Goal: Task Accomplishment & Management: Manage account settings

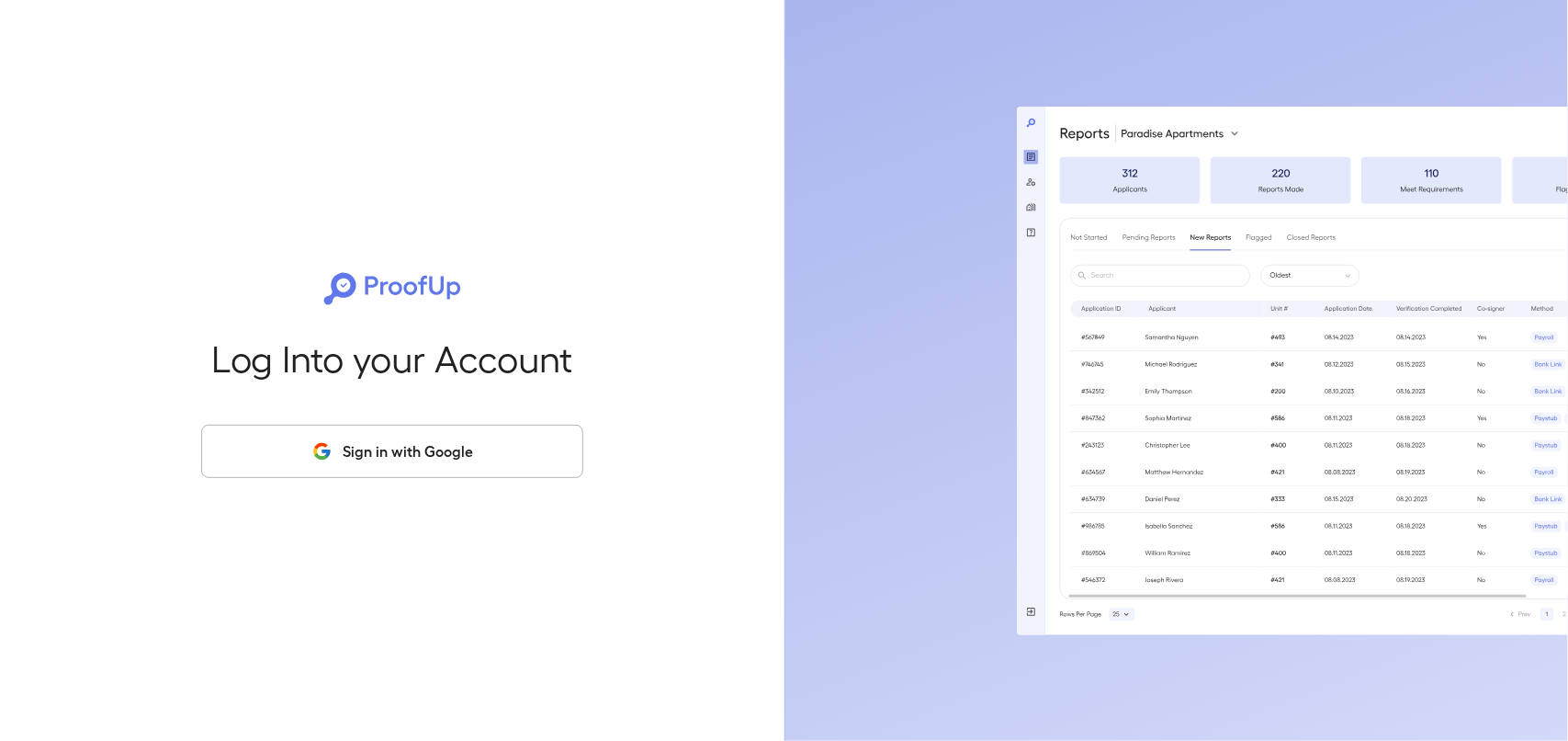
click at [434, 451] on button "Sign in with Google" at bounding box center [392, 451] width 382 height 54
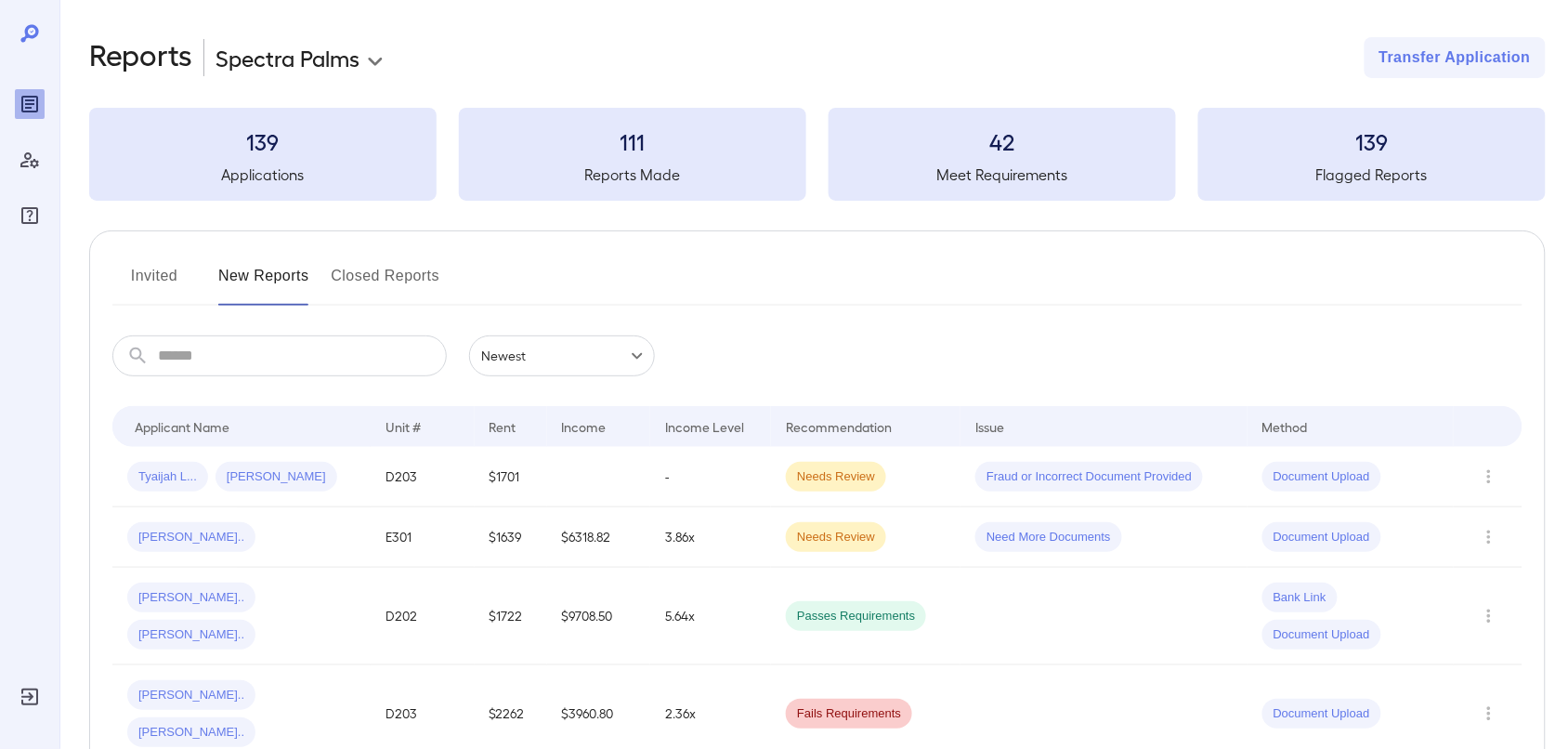
drag, startPoint x: 137, startPoint y: 277, endPoint x: 251, endPoint y: 248, distance: 117.6
click at [137, 277] on button "Invited" at bounding box center [153, 283] width 83 height 45
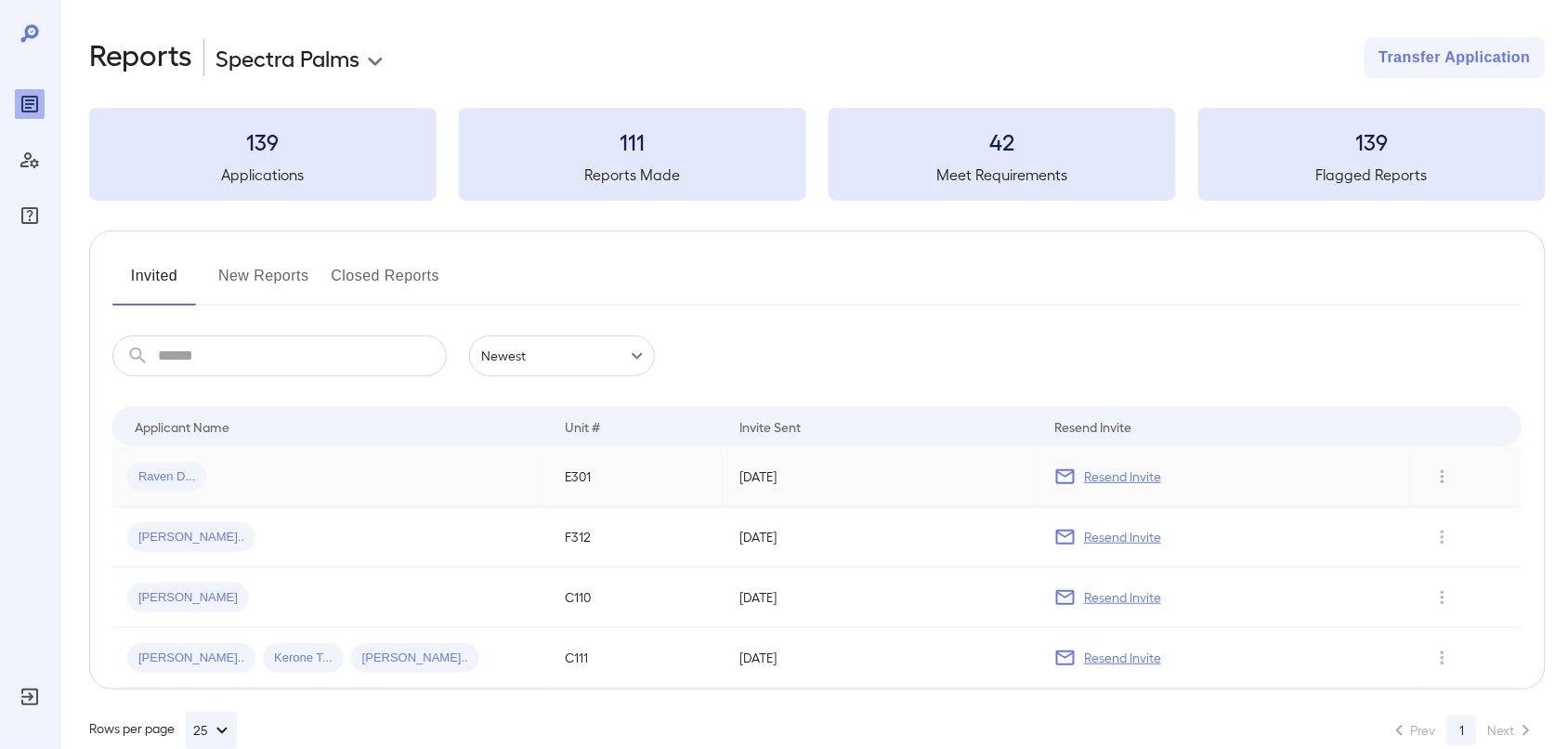
click at [1120, 476] on p "Resend Invite" at bounding box center [1122, 477] width 77 height 19
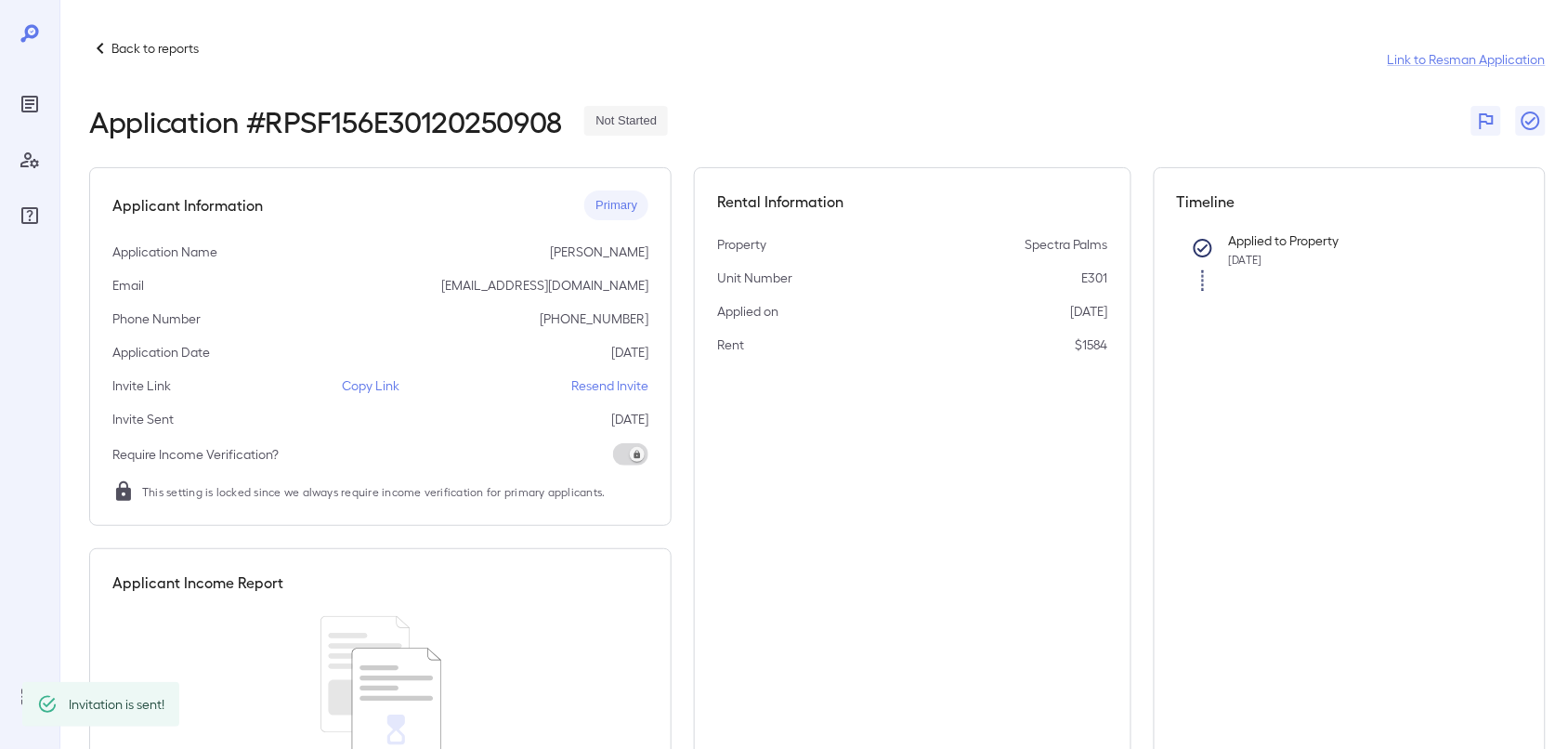
click at [126, 48] on p "Back to reports" at bounding box center [154, 49] width 87 height 19
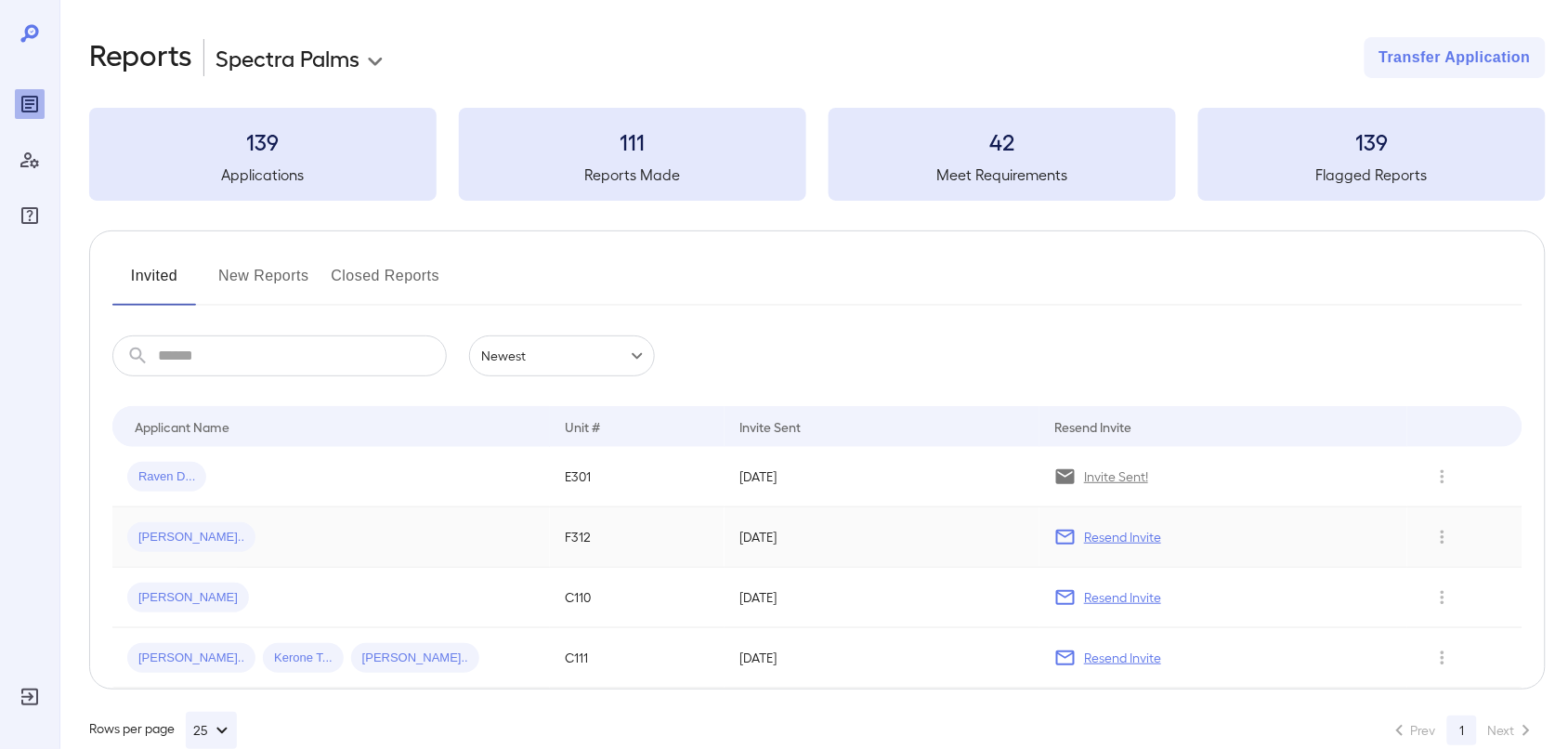
click at [1130, 539] on p "Resend Invite" at bounding box center [1122, 537] width 77 height 19
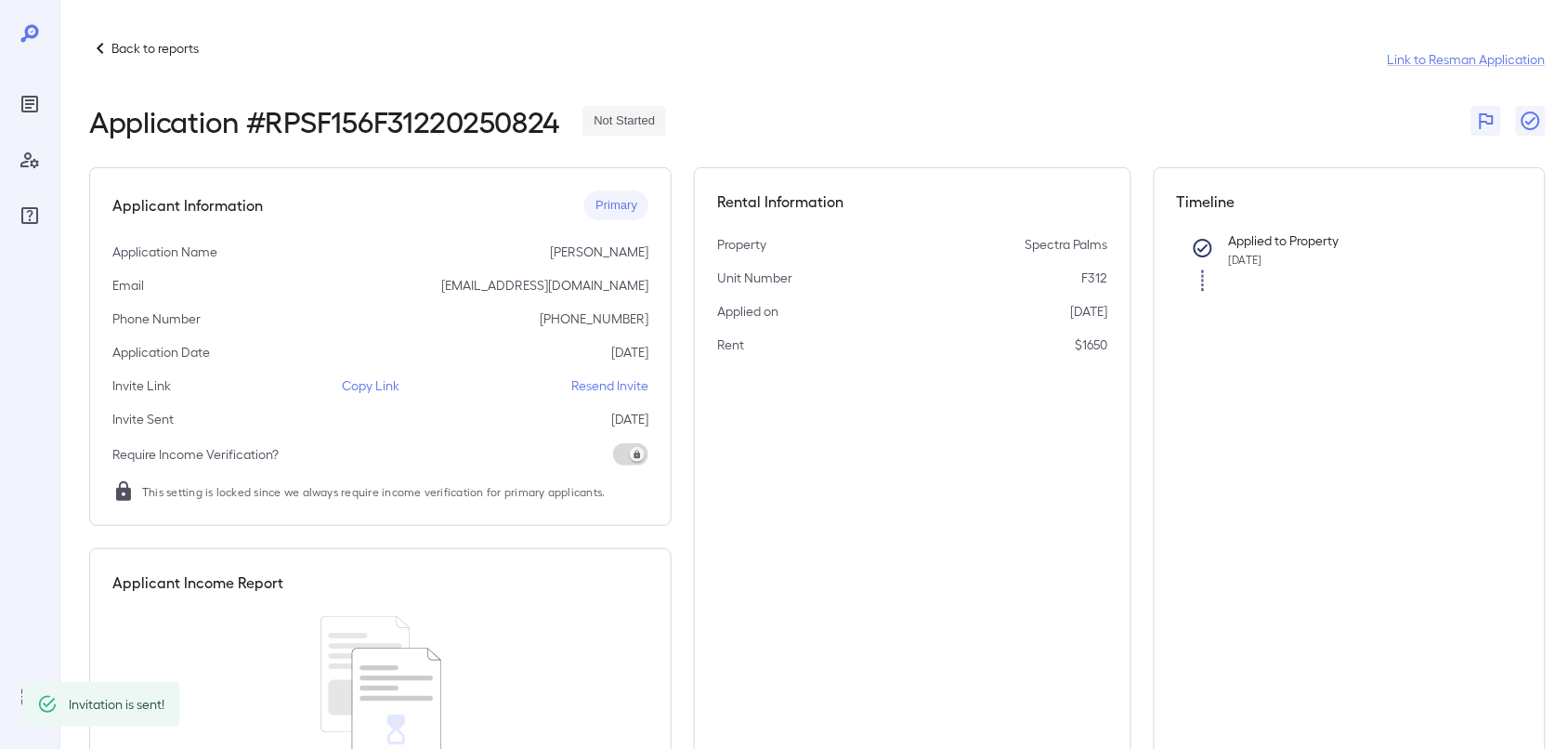
click at [189, 51] on p "Back to reports" at bounding box center [154, 49] width 87 height 19
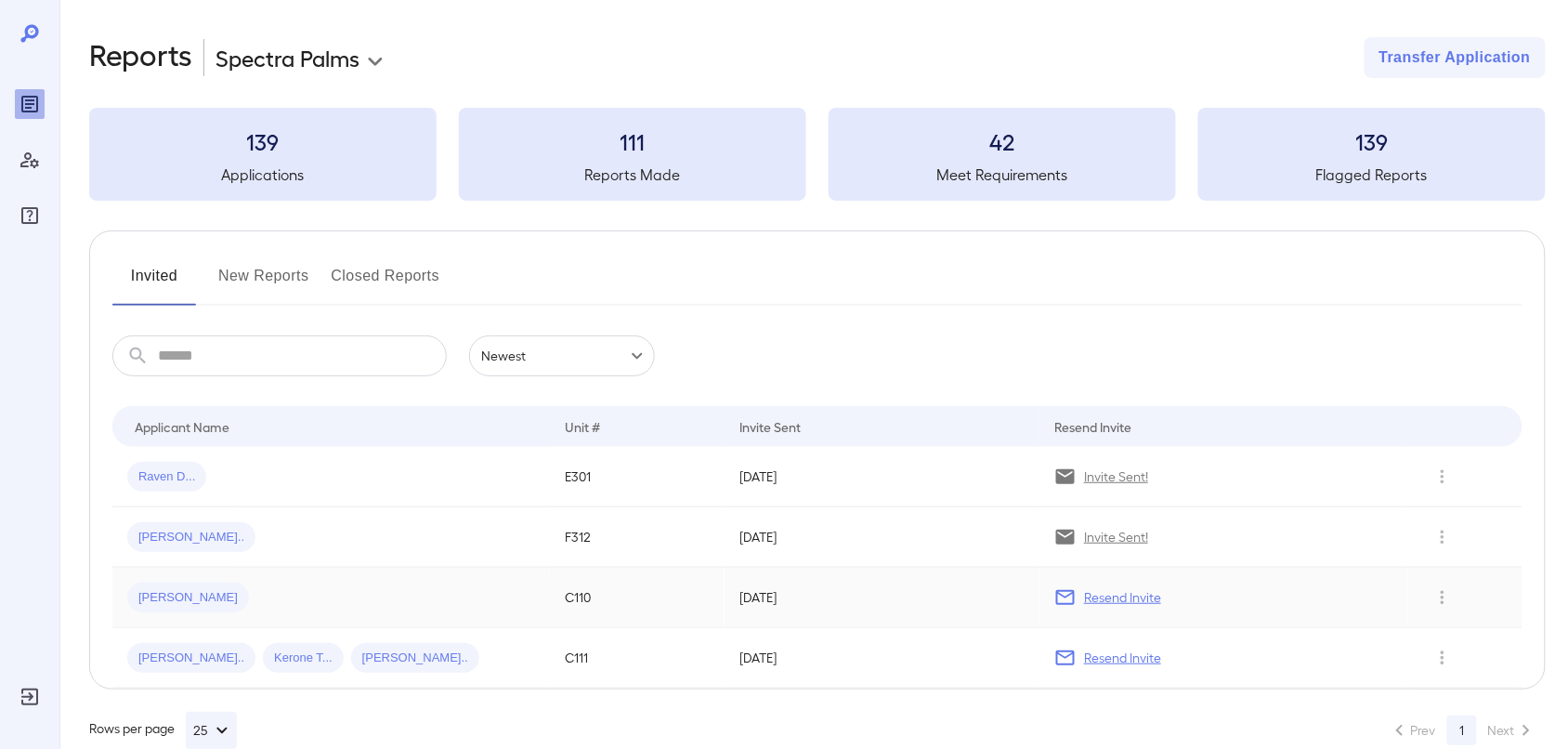
click at [1100, 598] on p "Resend Invite" at bounding box center [1122, 598] width 77 height 19
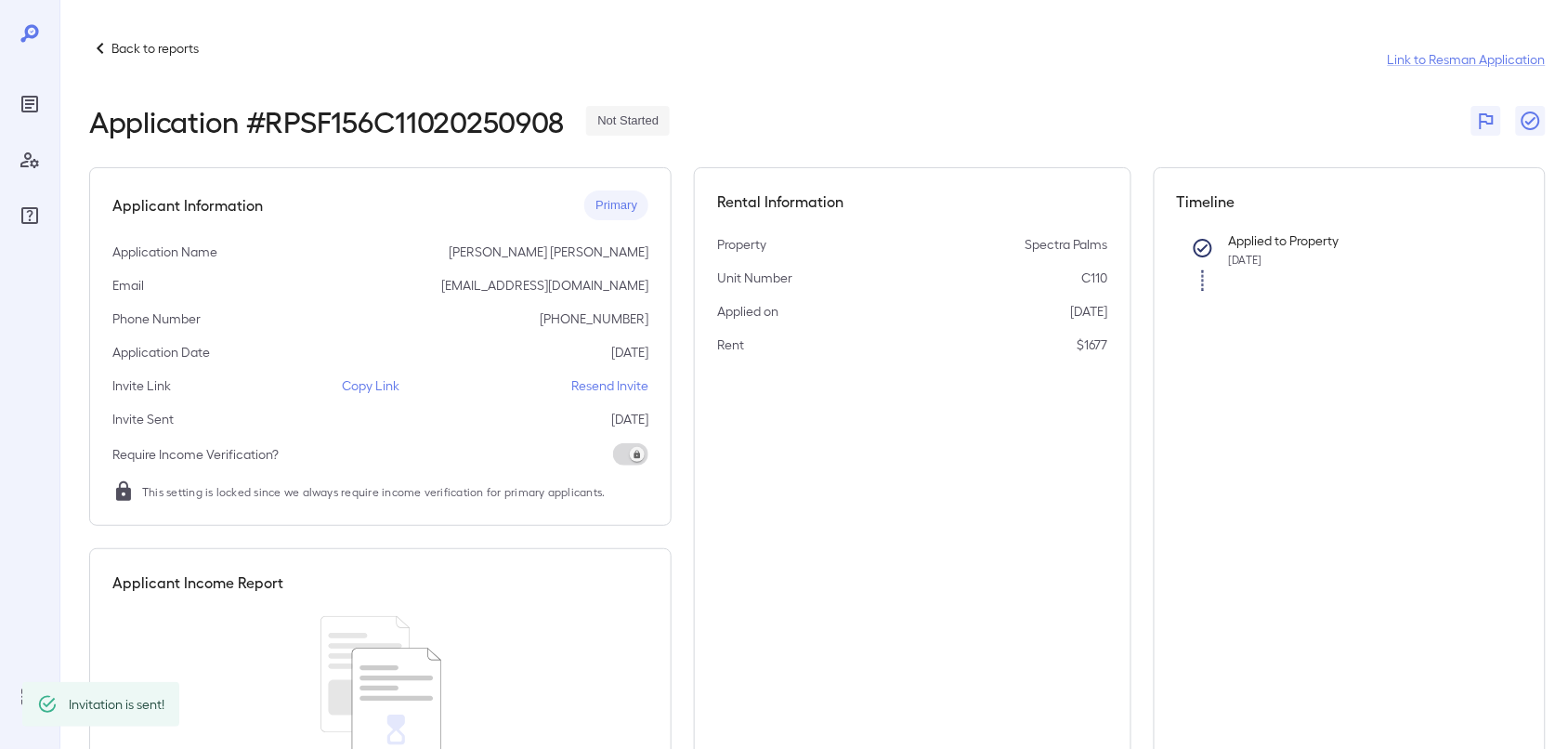
click at [149, 45] on p "Back to reports" at bounding box center [154, 49] width 87 height 19
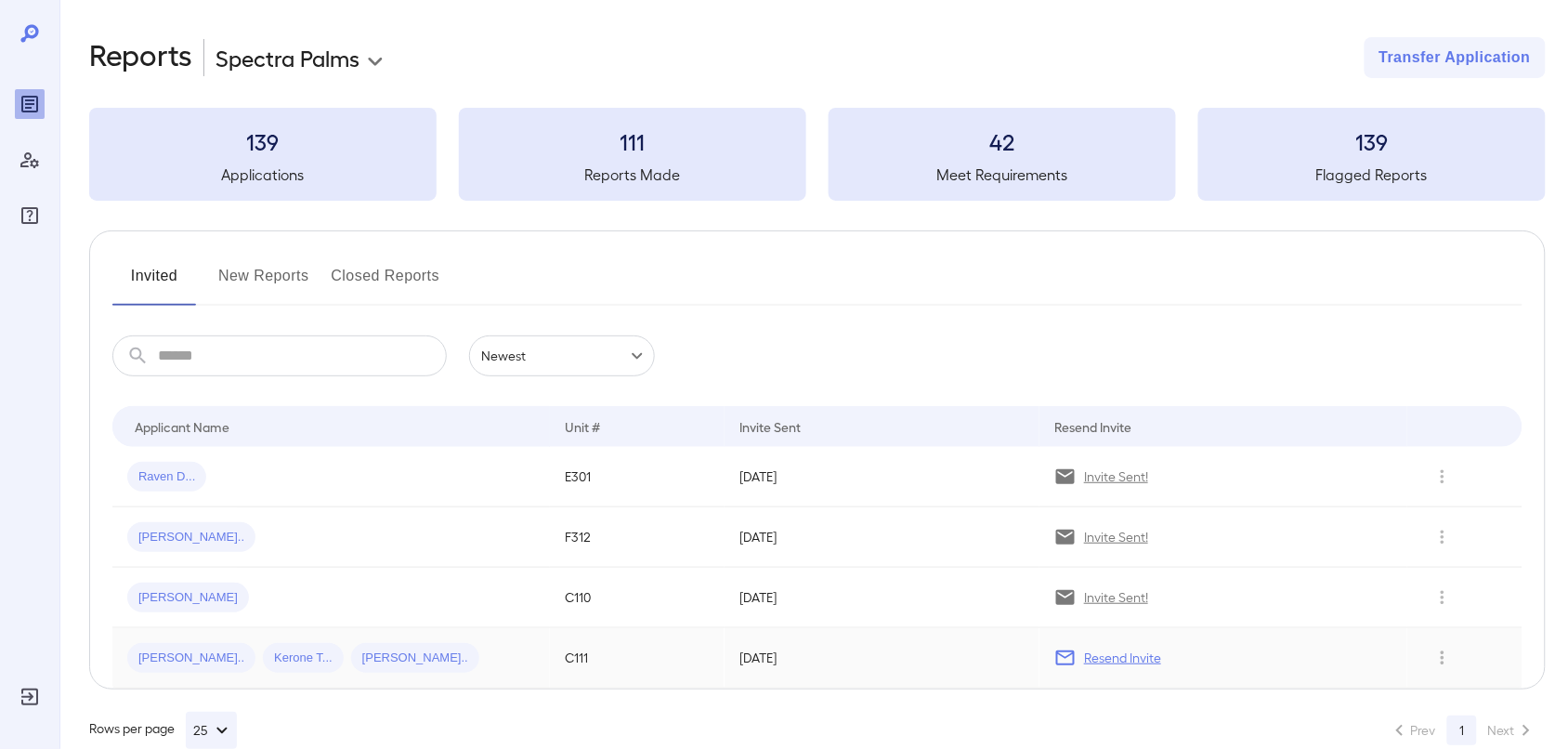
click at [1115, 652] on p "Resend Invite" at bounding box center [1122, 657] width 77 height 19
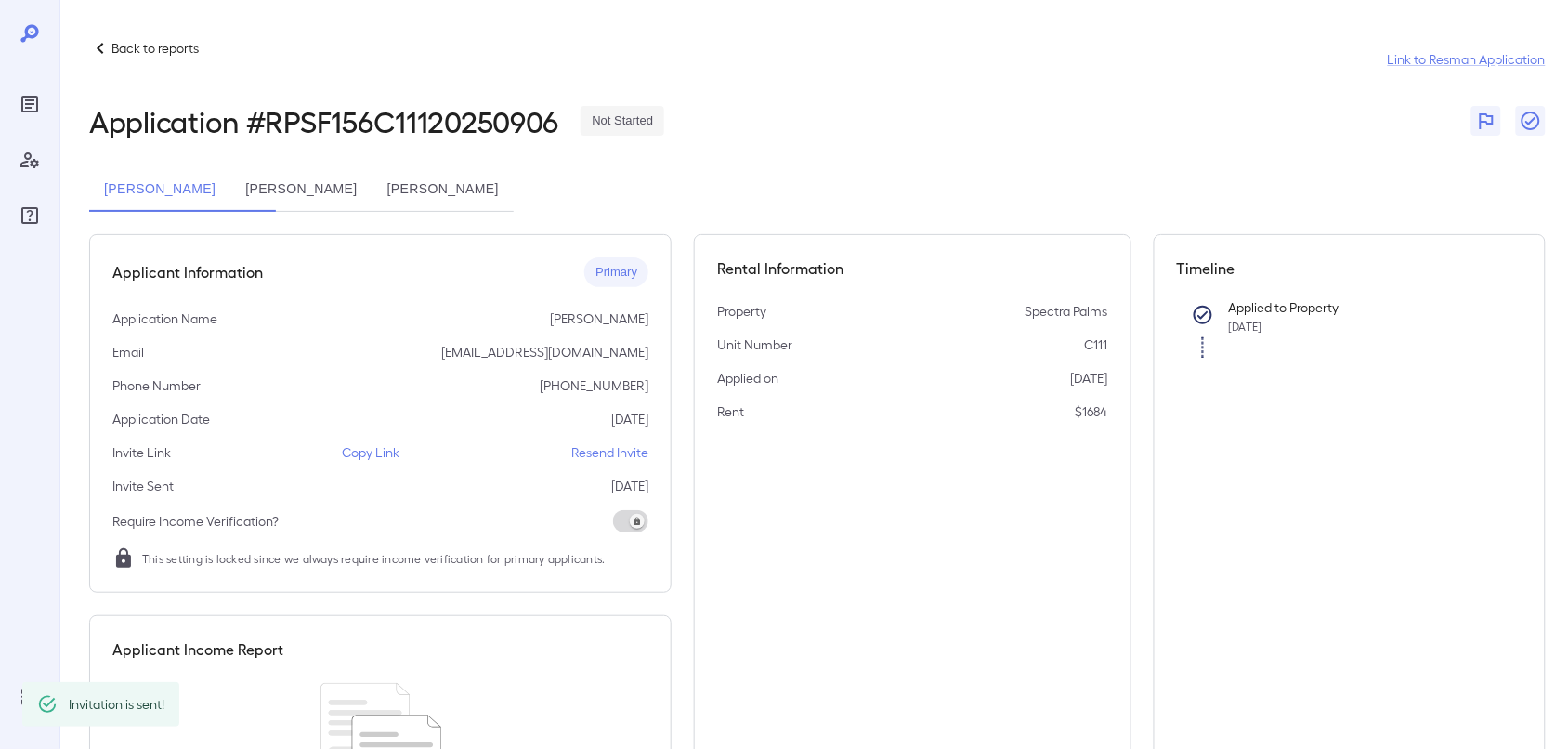
drag, startPoint x: 151, startPoint y: 48, endPoint x: 14, endPoint y: 21, distance: 139.6
click at [151, 49] on p "Back to reports" at bounding box center [154, 49] width 87 height 19
